Goal: Task Accomplishment & Management: Complete application form

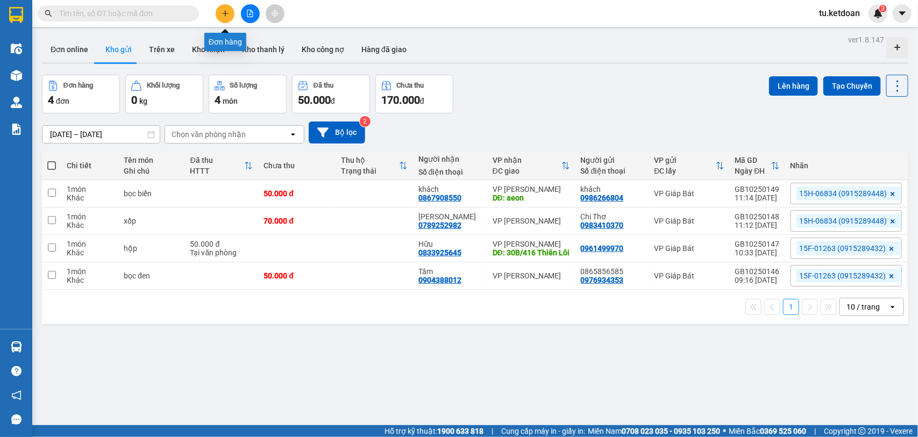
click at [226, 14] on icon "plus" at bounding box center [226, 14] width 8 height 8
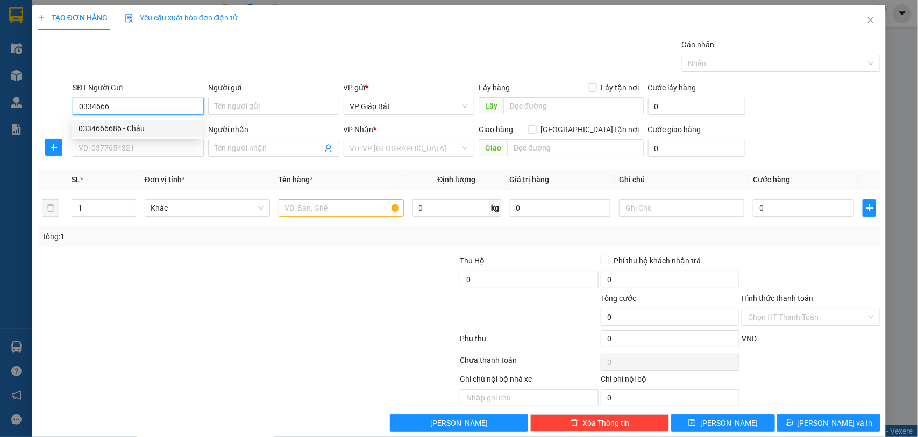
click at [160, 133] on div "0334666686 - Châu" at bounding box center [137, 129] width 117 height 12
type input "0334666686"
type input "Châu"
type input "0334666686"
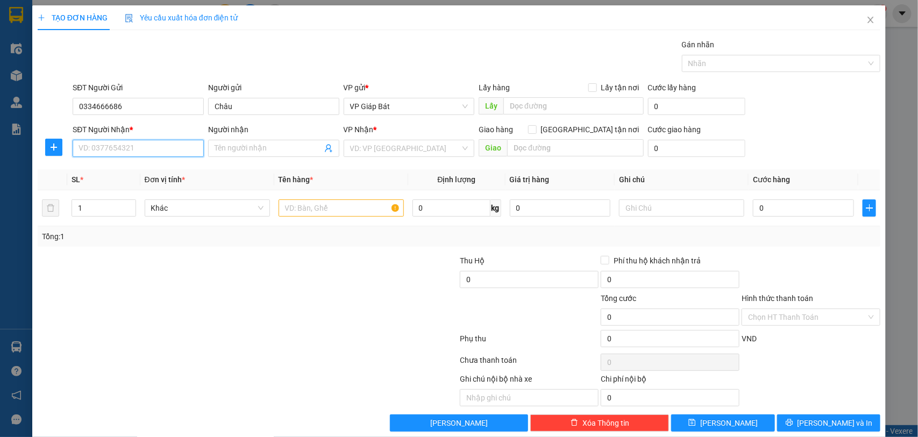
click at [152, 149] on input "SĐT Người Nhận *" at bounding box center [138, 148] width 131 height 17
click at [146, 171] on div "0911949101 - [PERSON_NAME]" at bounding box center [137, 171] width 117 height 12
type input "0911949101"
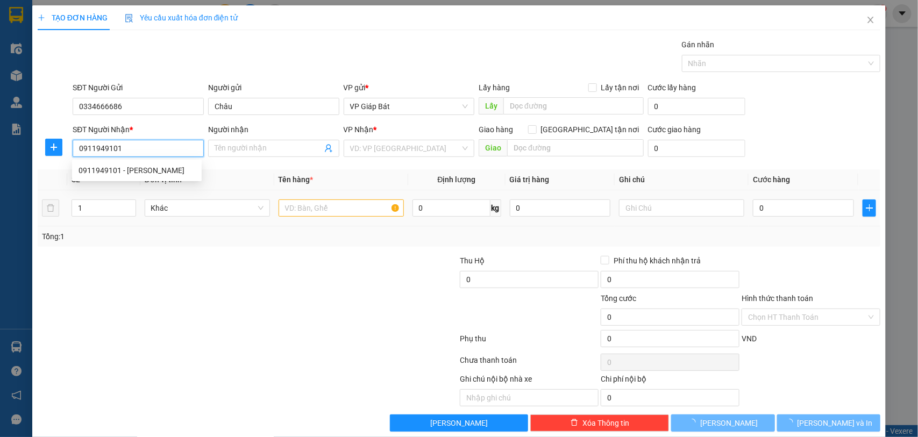
type input "[PERSON_NAME]"
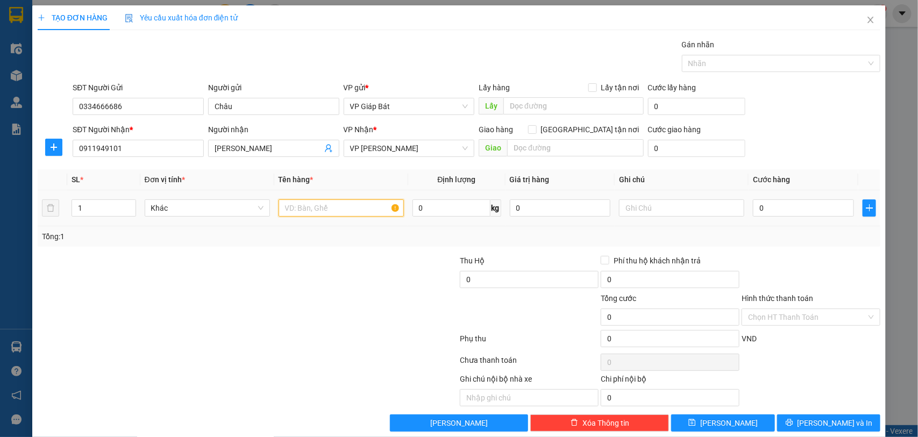
click at [326, 210] on input "text" at bounding box center [341, 208] width 125 height 17
type input "hộp nhỏ"
click at [760, 211] on input "0" at bounding box center [803, 208] width 101 height 17
type input "5"
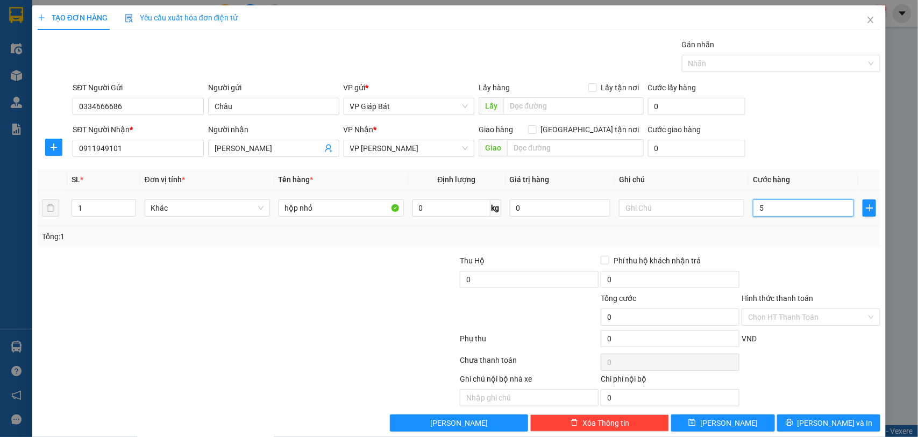
type input "5"
type input "50"
type input "500"
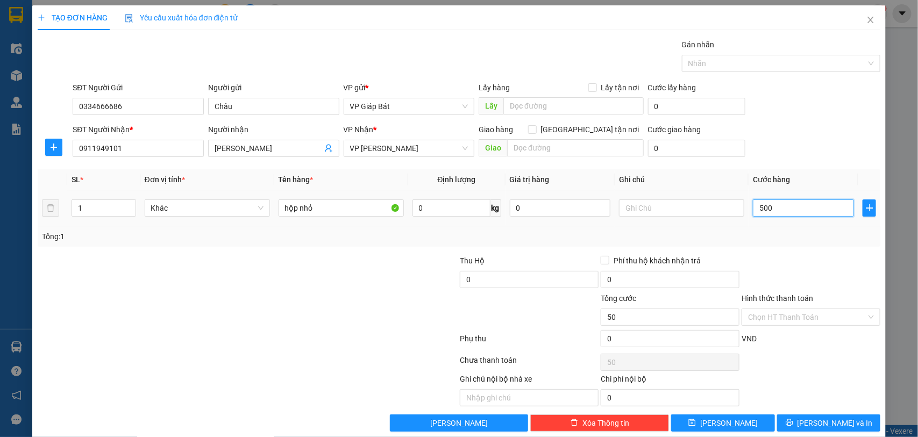
type input "500"
type input "5.000"
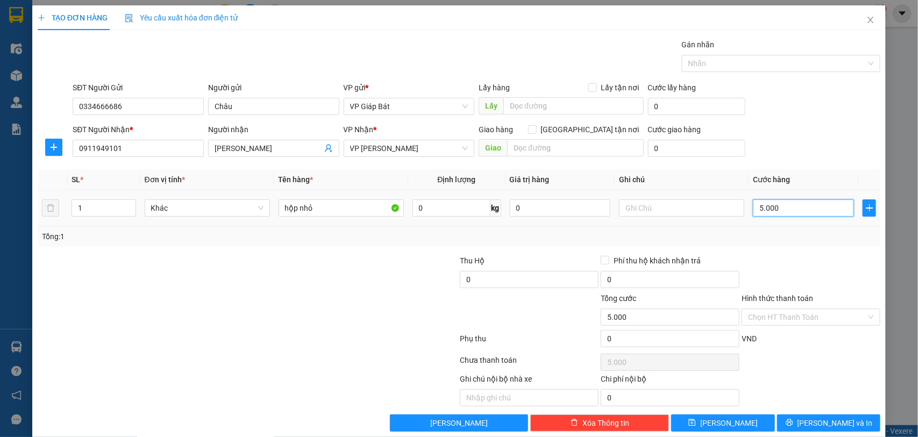
type input "50.000"
click at [730, 68] on div at bounding box center [776, 63] width 183 height 13
type input "50.000"
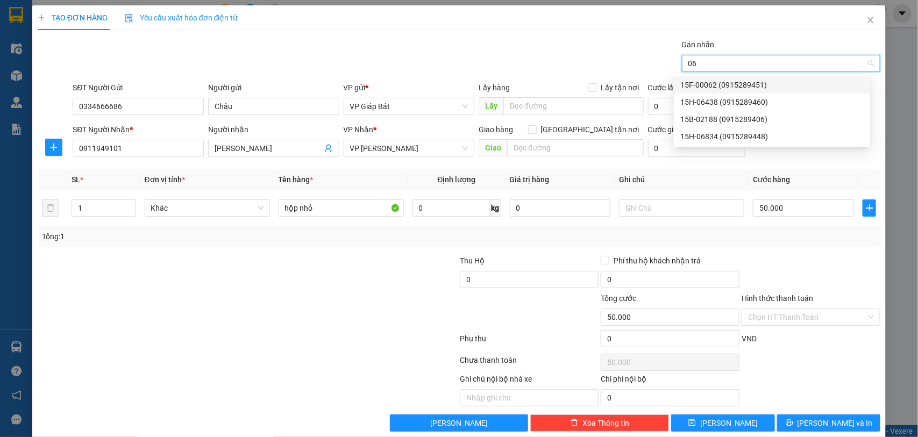
type input "068"
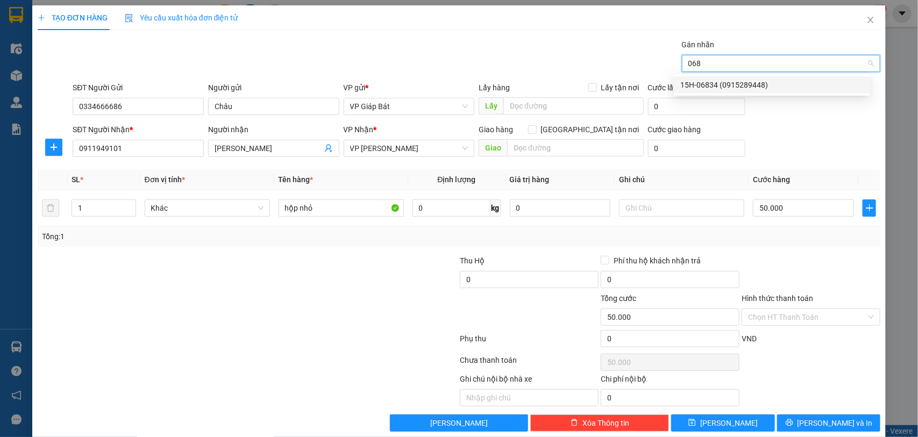
click at [730, 86] on div "15H-06834 (0915289448)" at bounding box center [771, 85] width 183 height 12
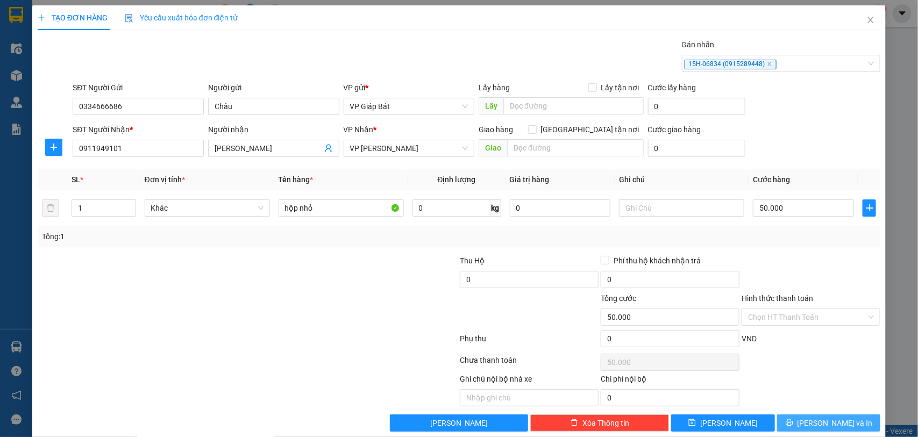
click at [832, 429] on span "[PERSON_NAME] và In" at bounding box center [835, 423] width 75 height 12
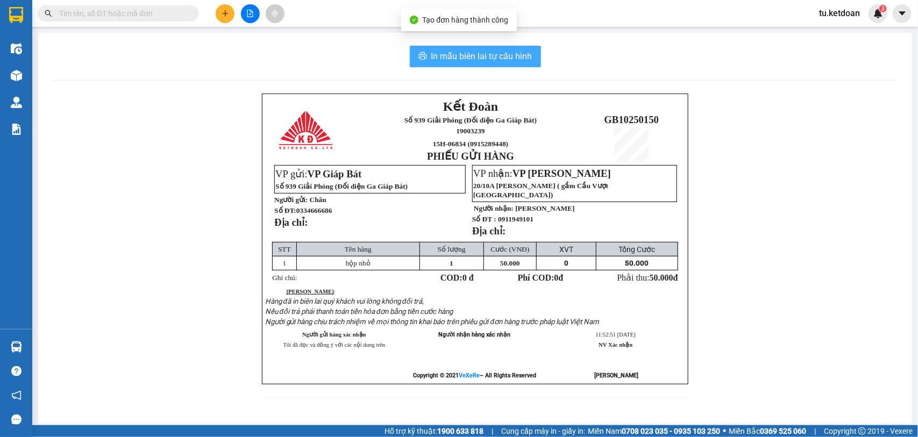
click at [473, 54] on span "In mẫu biên lai tự cấu hình" at bounding box center [481, 55] width 101 height 13
